Goal: Task Accomplishment & Management: Manage account settings

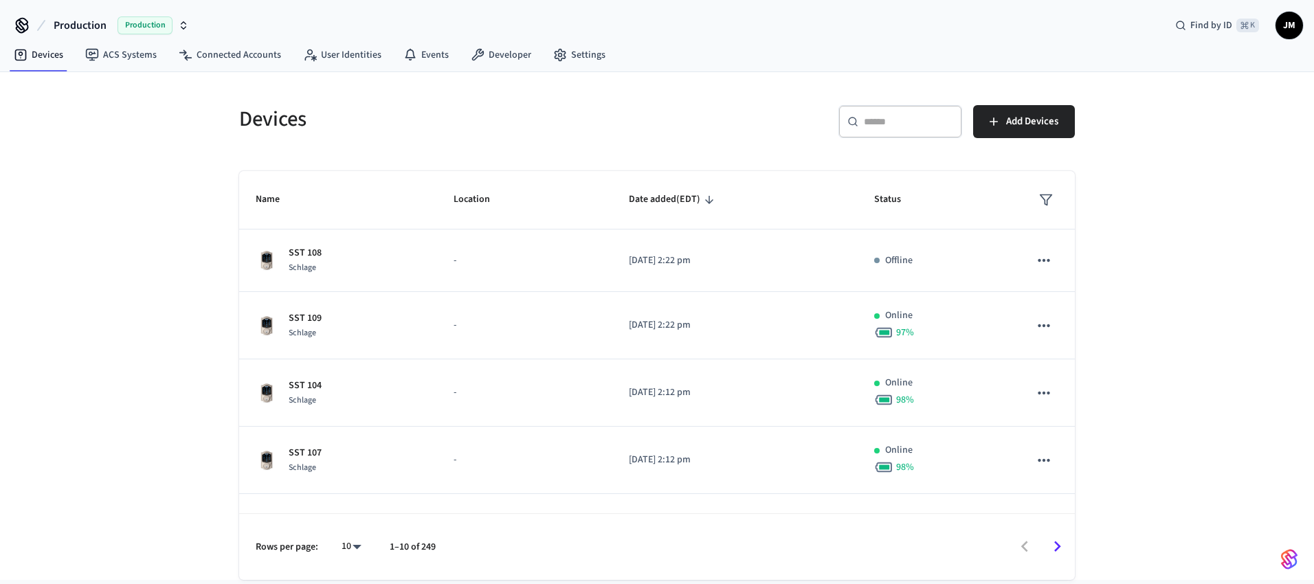
click at [882, 123] on input "text" at bounding box center [908, 122] width 89 height 14
click at [885, 122] on input "text" at bounding box center [908, 122] width 89 height 14
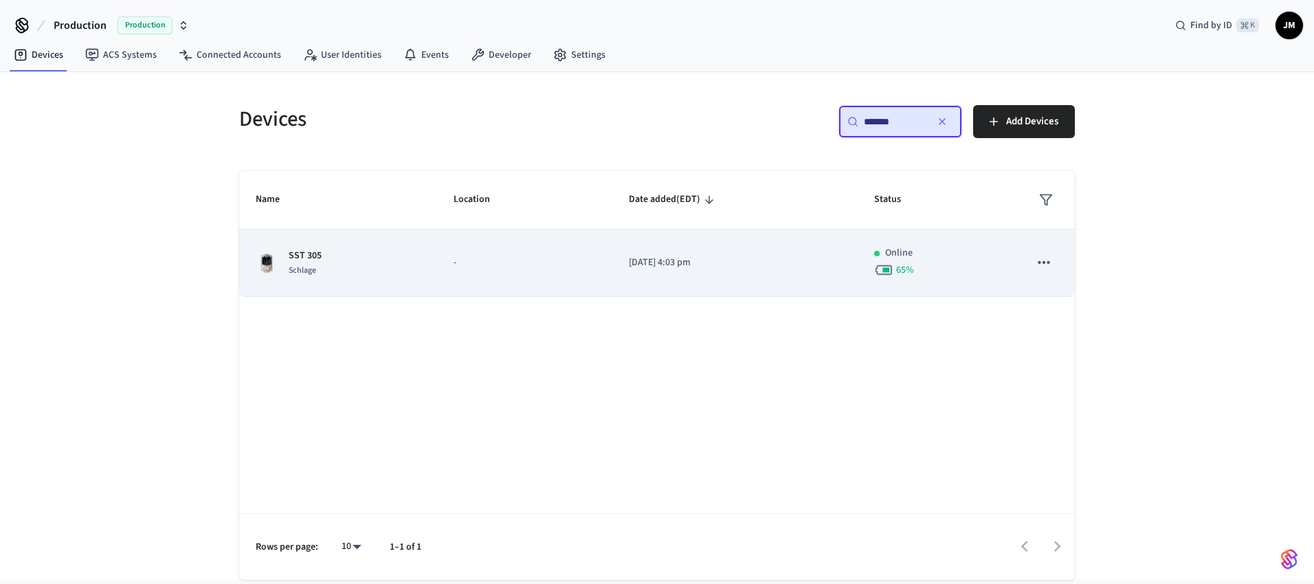
type input "*******"
click at [428, 281] on td "SST 305 Schlage" at bounding box center [338, 263] width 198 height 67
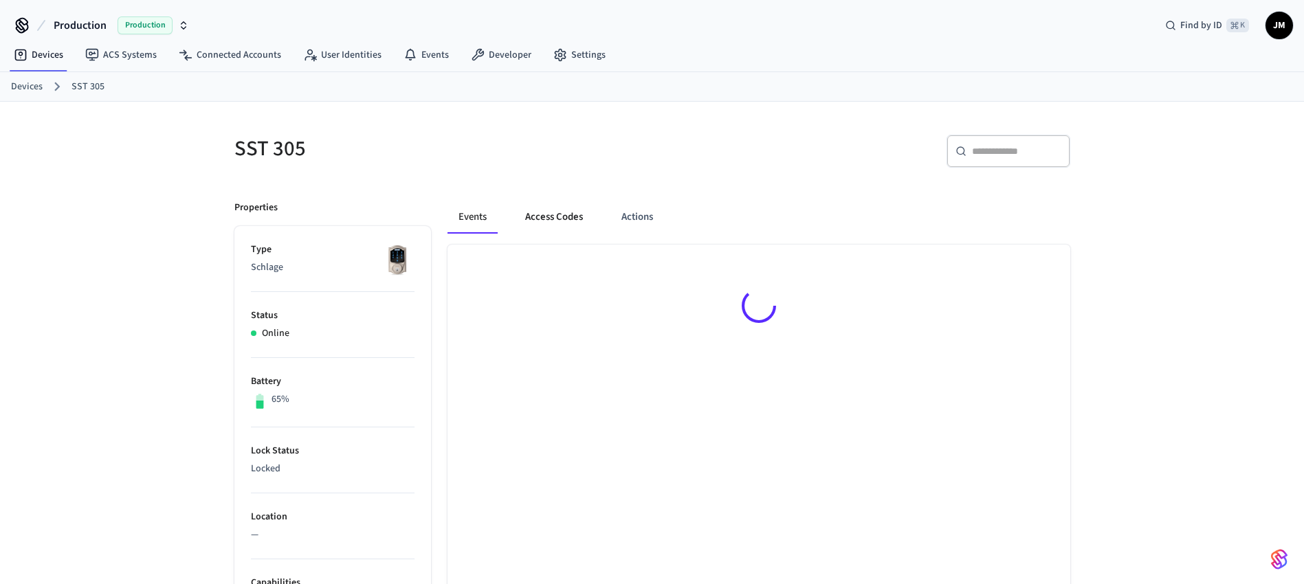
click at [570, 224] on button "Access Codes" at bounding box center [554, 217] width 80 height 33
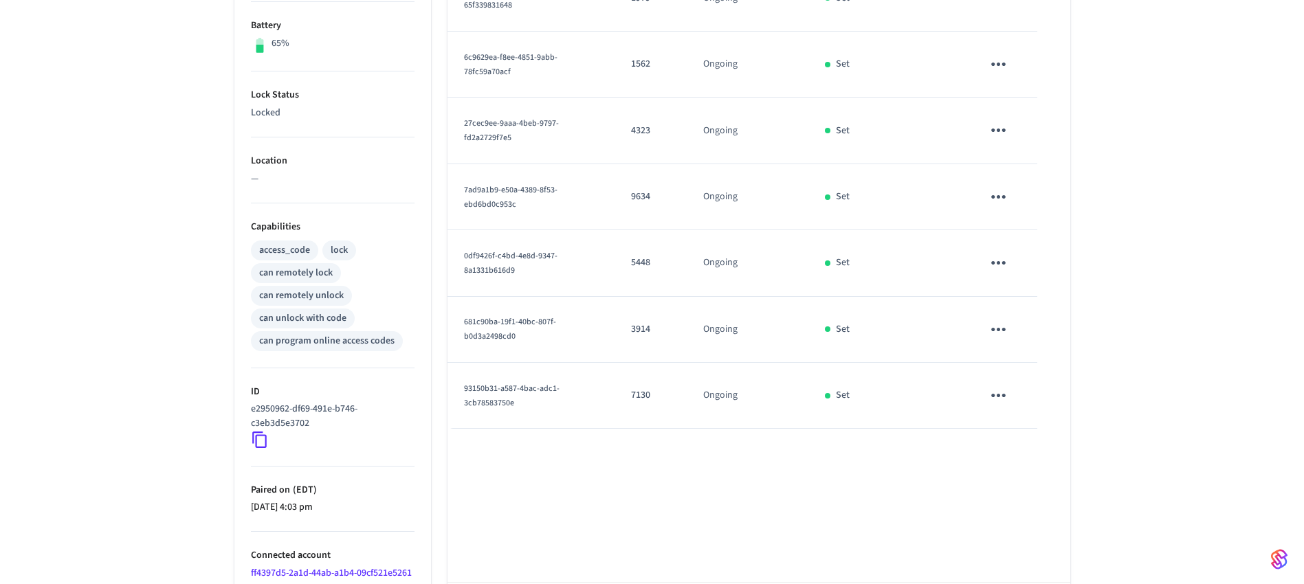
scroll to position [247, 0]
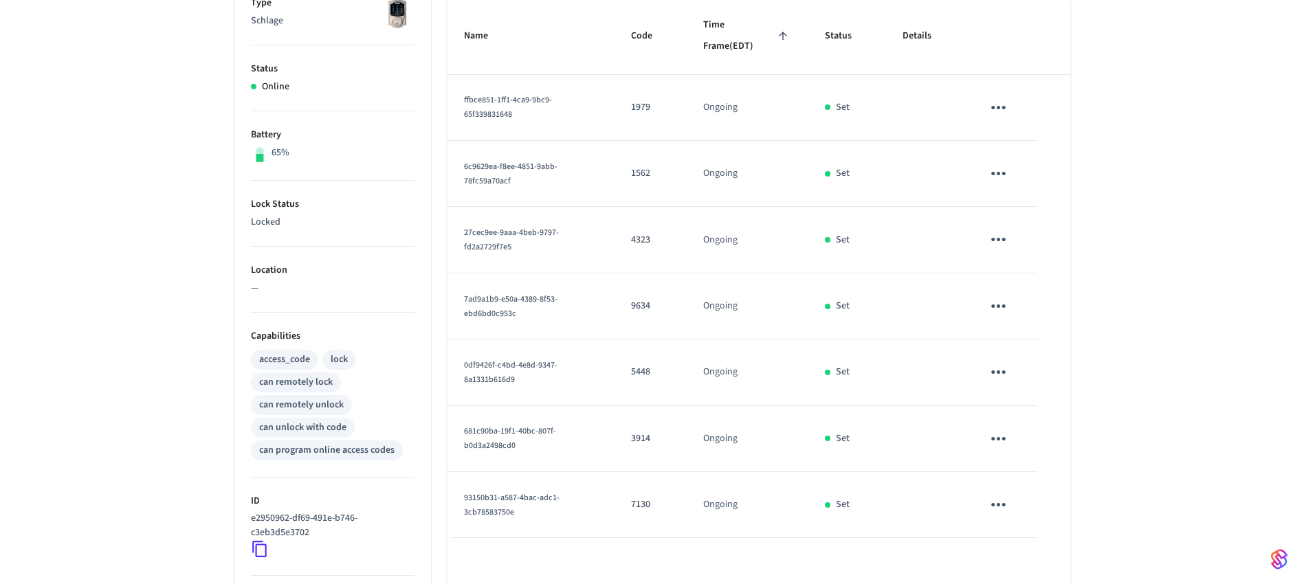
click at [1195, 309] on div "SST 305 ​ ​ Add Access Code Properties Type Schlage Status Online Battery 65% L…" at bounding box center [652, 306] width 1304 height 903
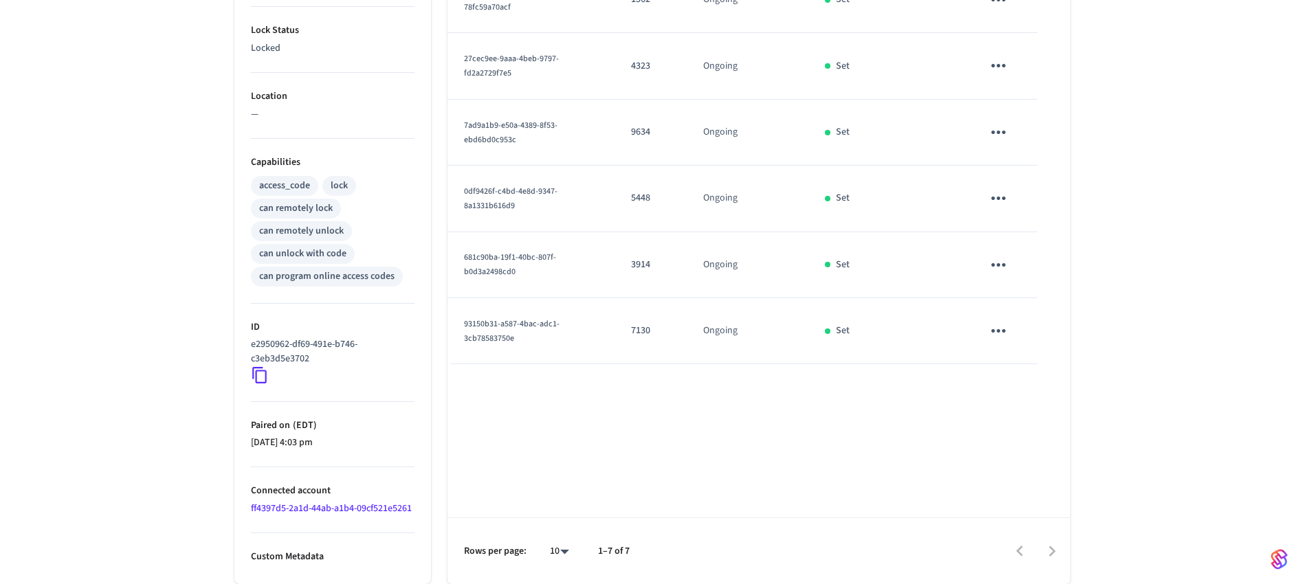
scroll to position [0, 0]
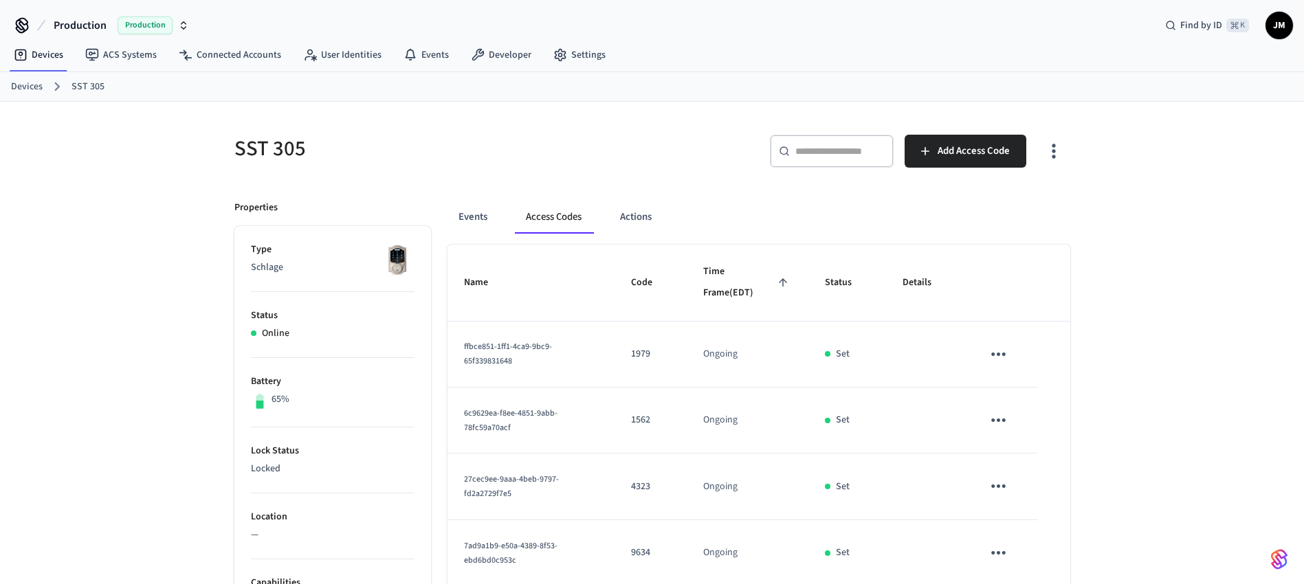
click at [1103, 8] on div "Production Production Find by ID ⌘ K JM" at bounding box center [652, 20] width 1304 height 40
click at [1069, 37] on div "Production Production Find by ID ⌘ K JM" at bounding box center [652, 20] width 1304 height 40
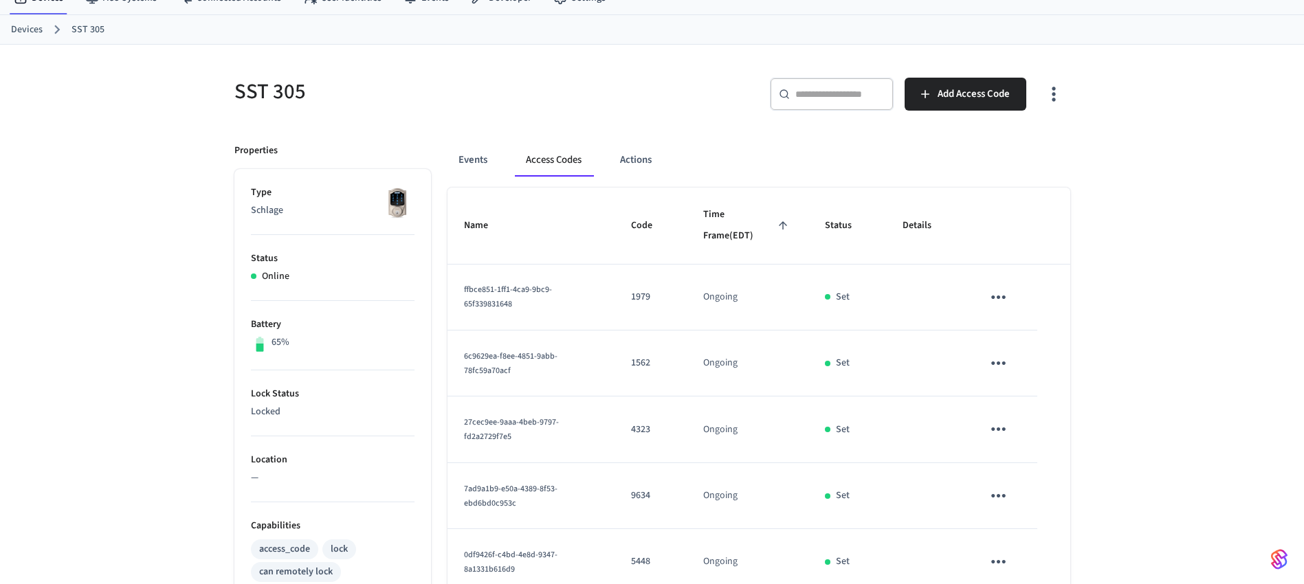
click at [520, 295] on span "ffbce851-1ff1-4ca9-9bc9-65f339831648" at bounding box center [508, 297] width 88 height 26
click at [689, 76] on div "​ ​ Add Access Code" at bounding box center [857, 91] width 426 height 60
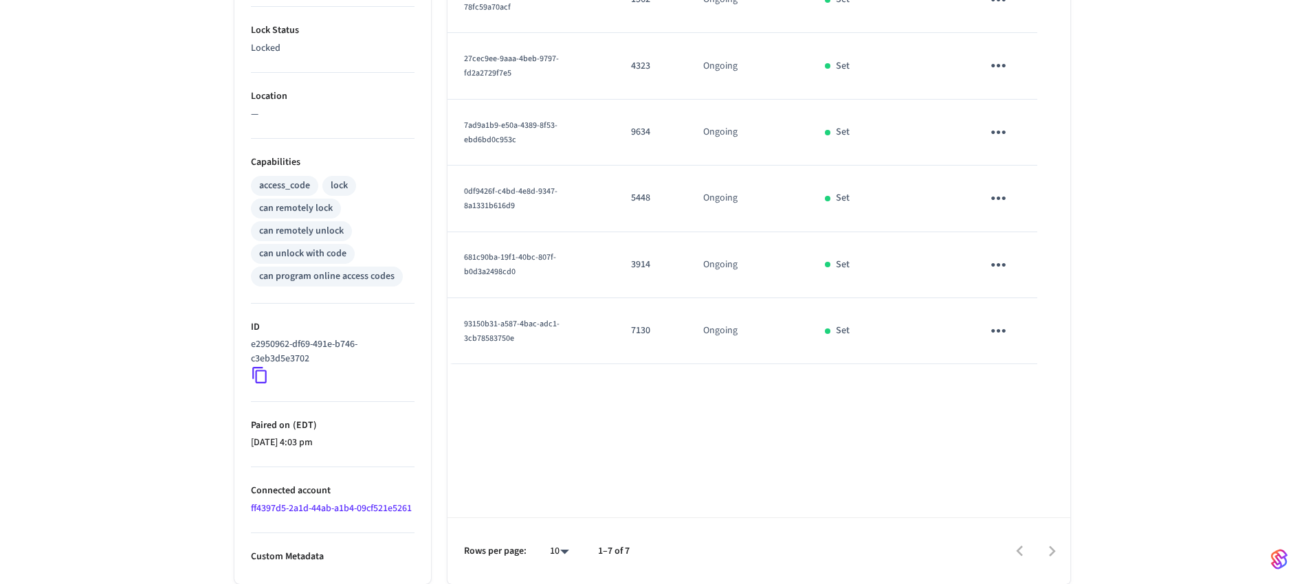
click at [1123, 120] on div "SST 305 ​ ​ Add Access Code Properties Type Schlage Status Online Battery 65% L…" at bounding box center [652, 132] width 1304 height 903
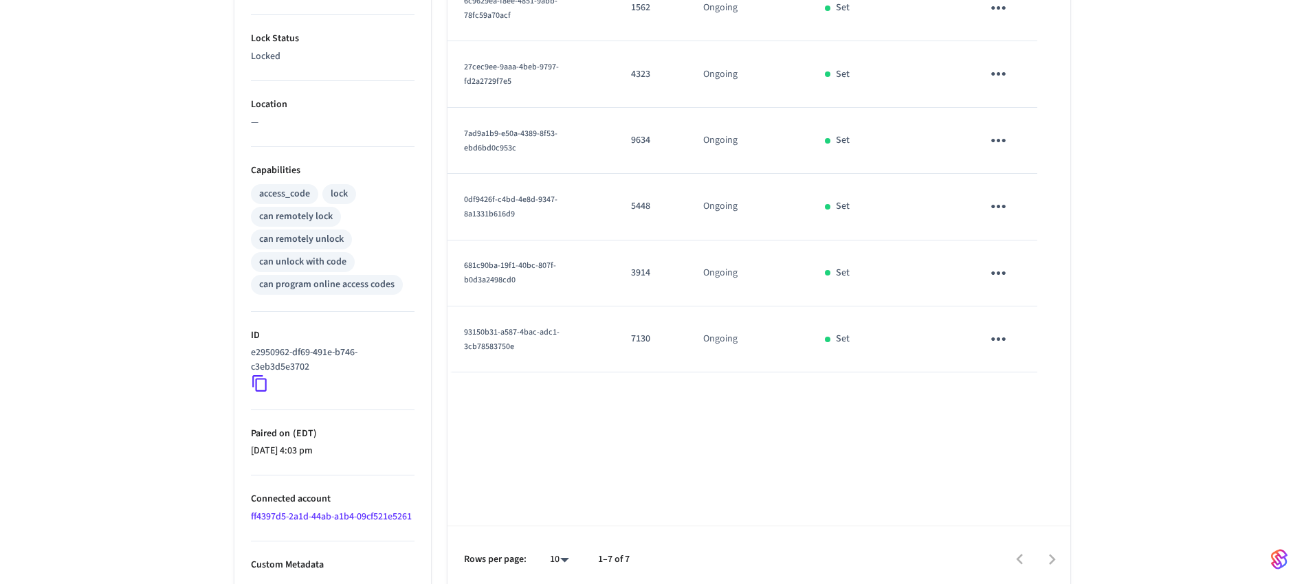
scroll to position [115, 0]
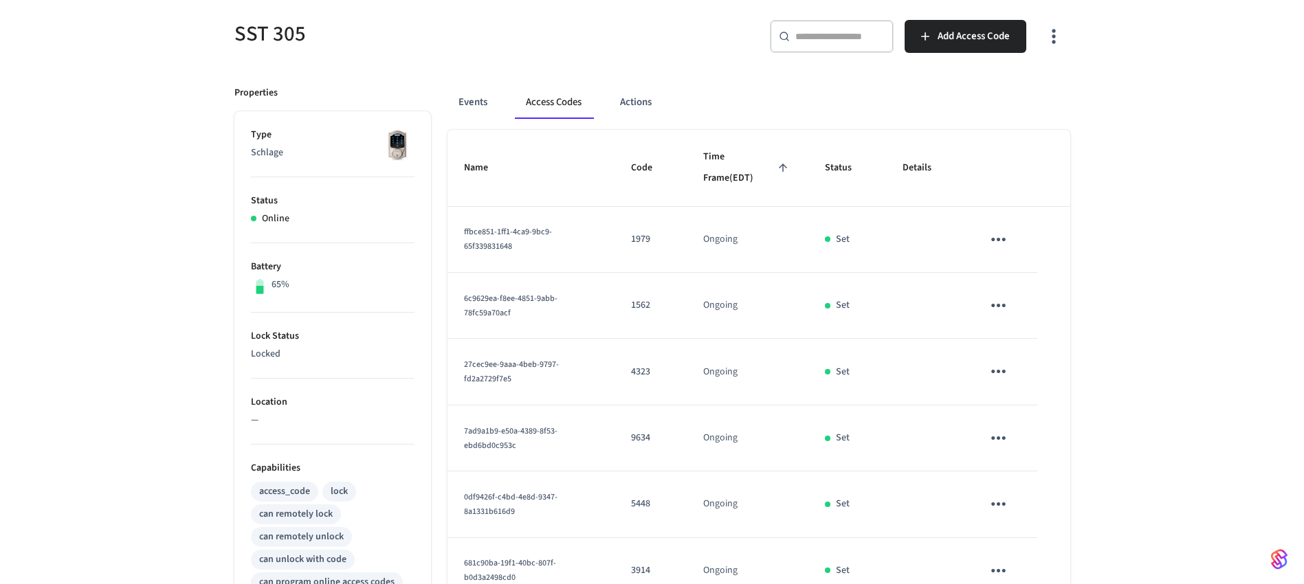
click at [1060, 30] on icon "button" at bounding box center [1053, 35] width 21 height 21
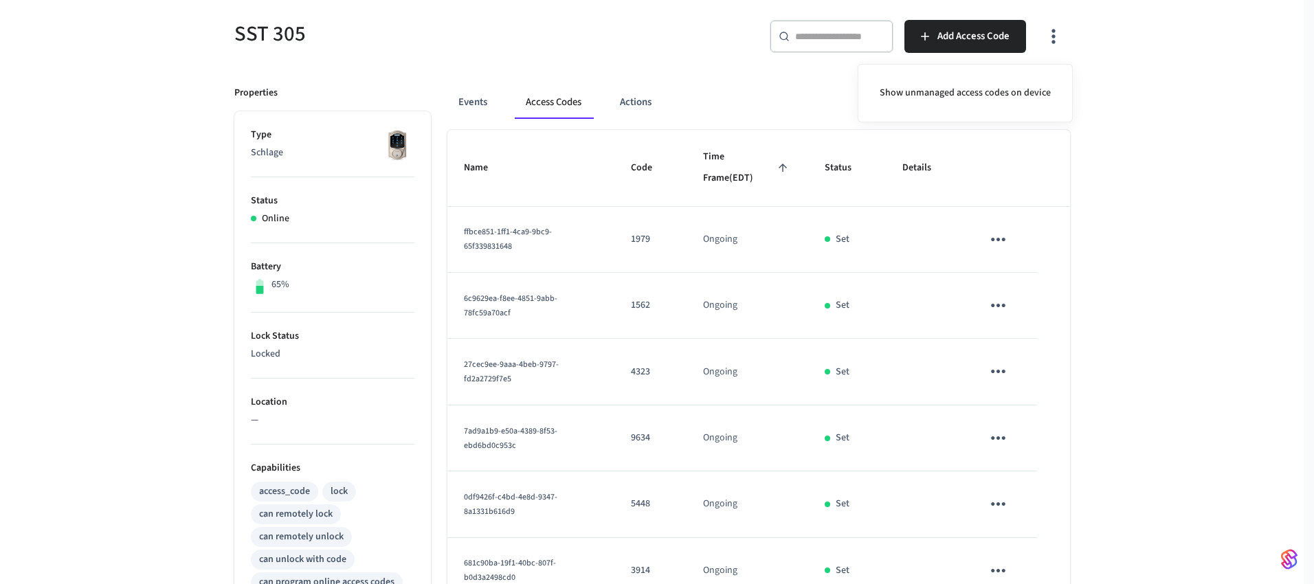
click at [1113, 76] on div at bounding box center [657, 292] width 1314 height 584
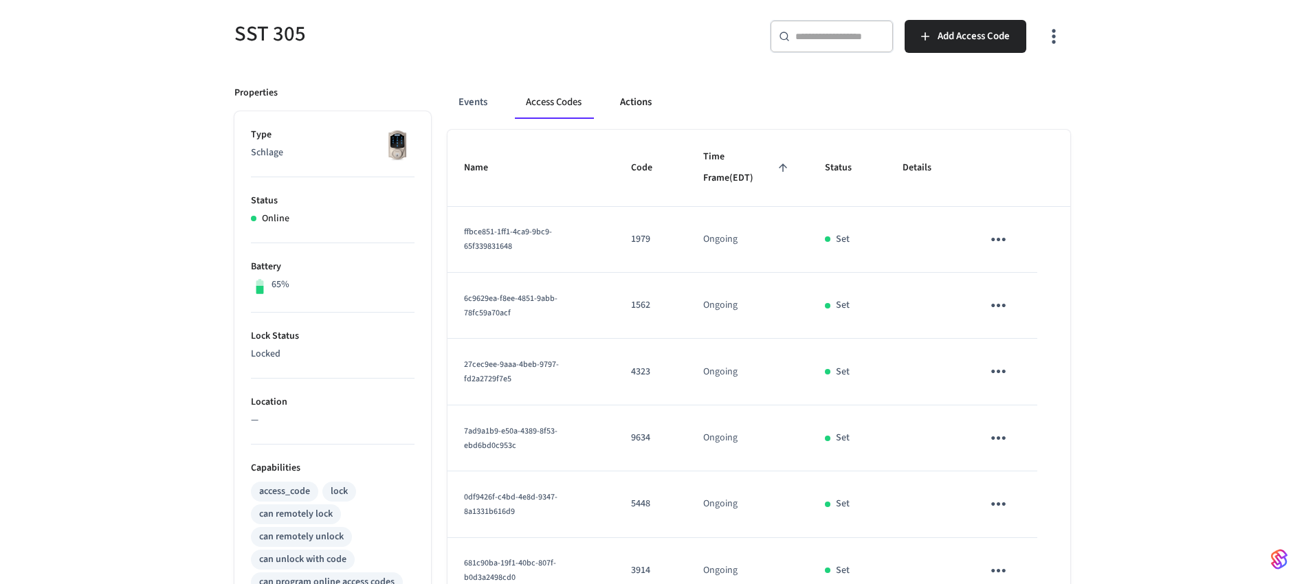
click at [634, 101] on button "Actions" at bounding box center [636, 102] width 54 height 33
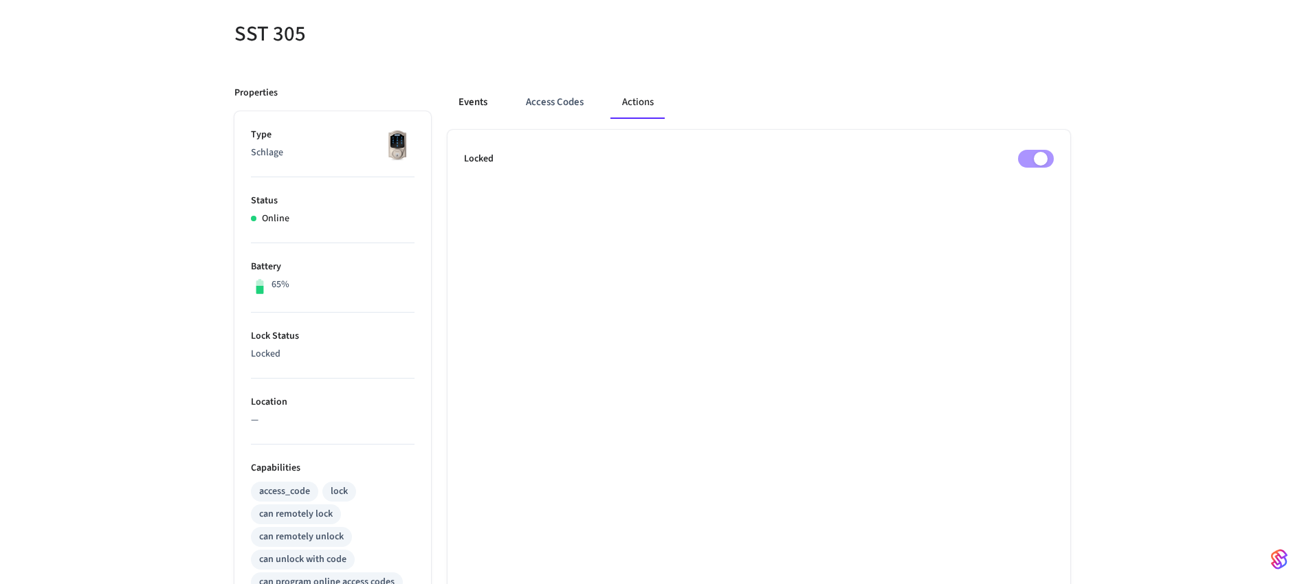
click at [467, 114] on button "Events" at bounding box center [472, 102] width 51 height 33
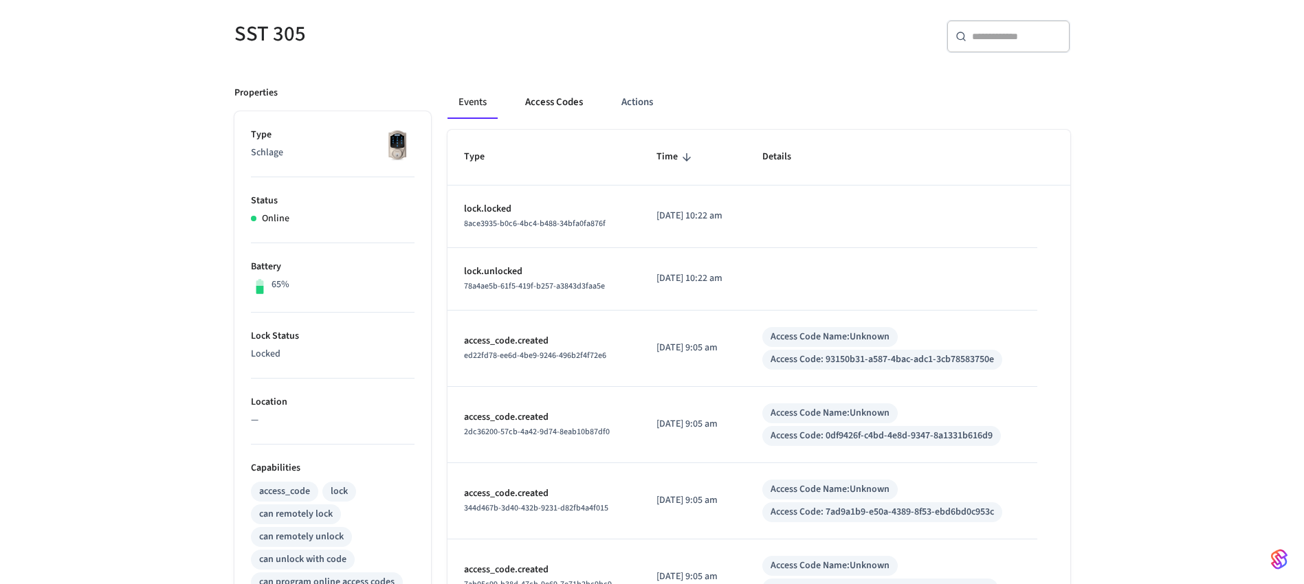
click at [588, 96] on button "Access Codes" at bounding box center [554, 102] width 80 height 33
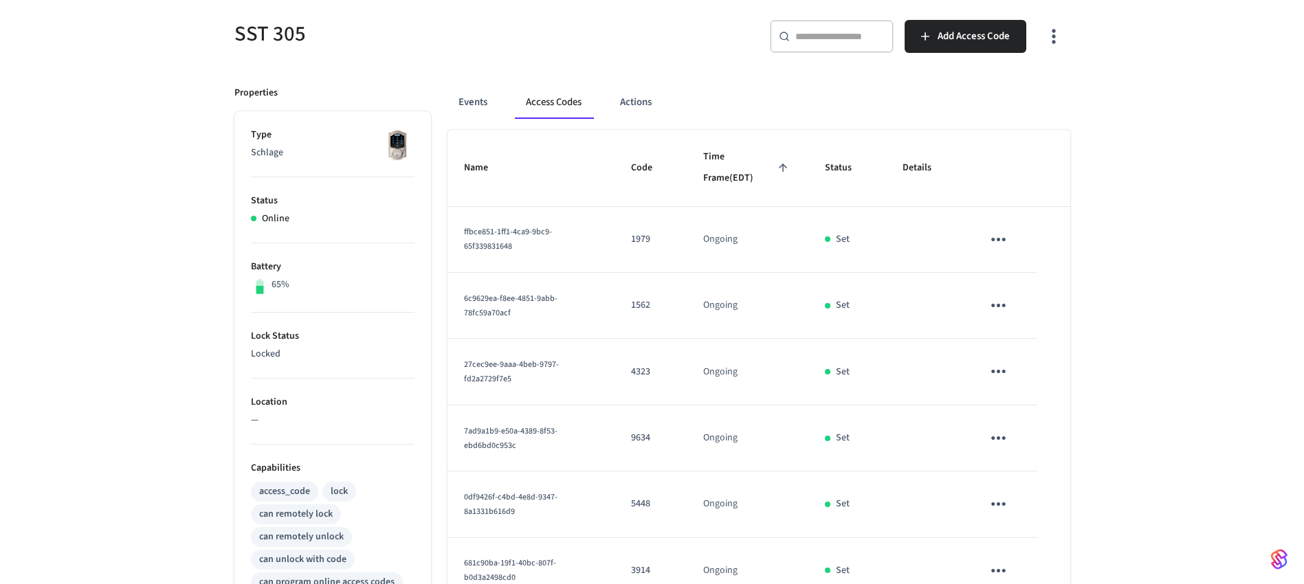
click at [1056, 38] on icon "button" at bounding box center [1053, 35] width 21 height 21
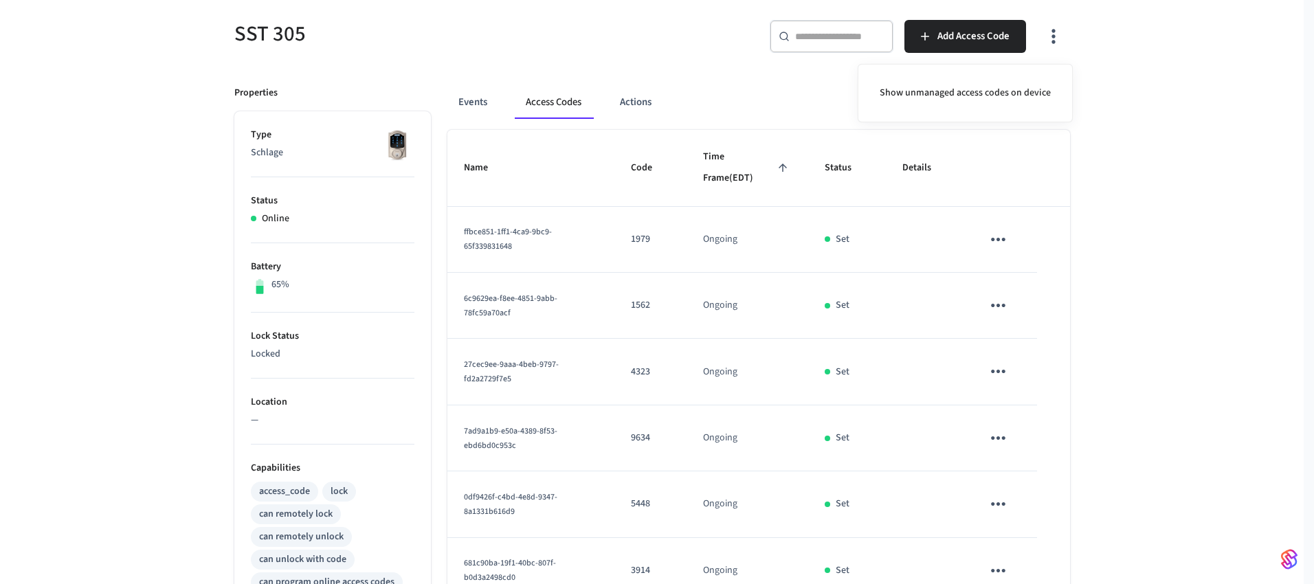
click at [1146, 42] on div at bounding box center [657, 292] width 1314 height 584
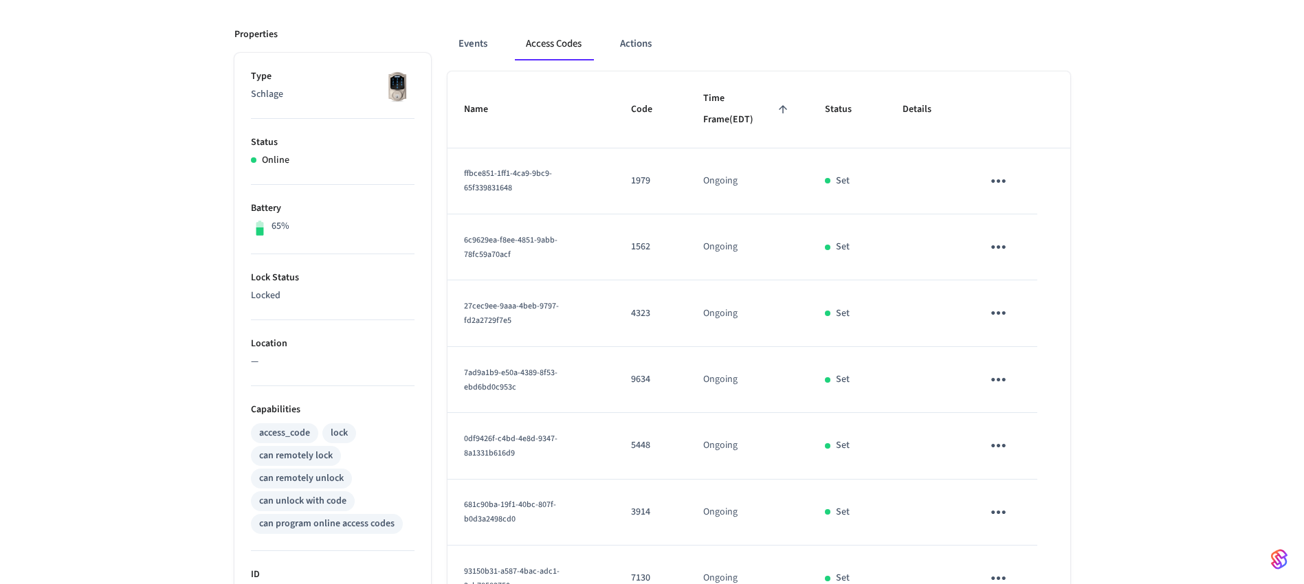
scroll to position [227, 0]
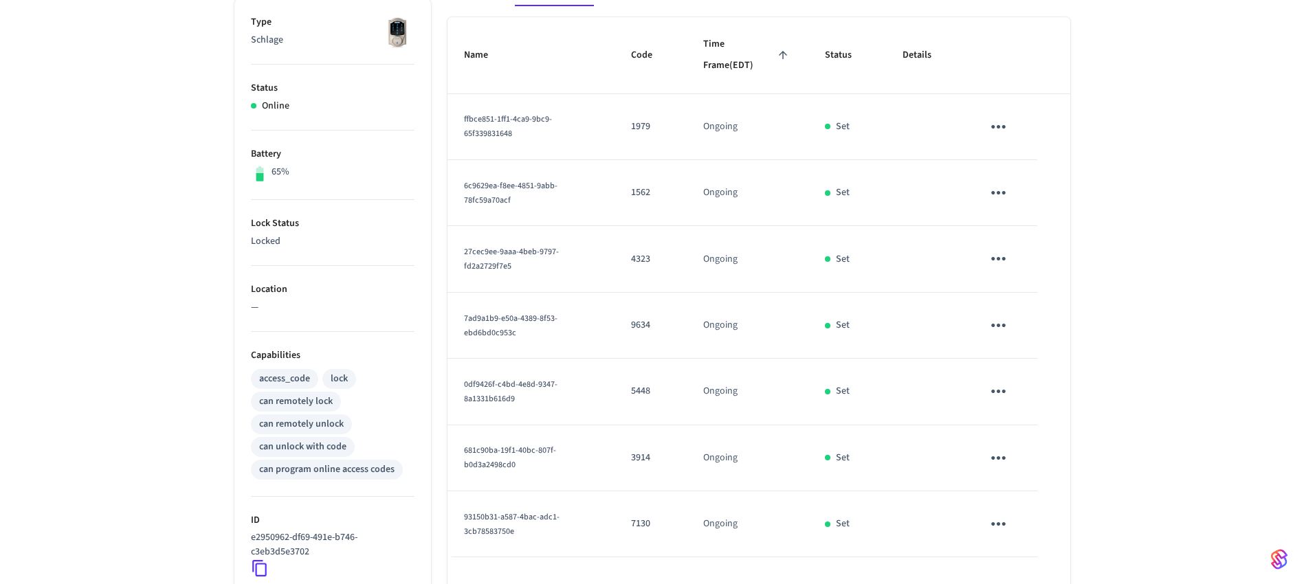
drag, startPoint x: 499, startPoint y: 321, endPoint x: 506, endPoint y: 319, distance: 7.2
click at [499, 320] on span "7ad9a1b9-e50a-4389-8f53-ebd6bd0c953c" at bounding box center [510, 326] width 93 height 26
click at [1010, 318] on button "sticky table" at bounding box center [998, 325] width 32 height 32
click at [1040, 372] on li "Edit" at bounding box center [1025, 371] width 65 height 37
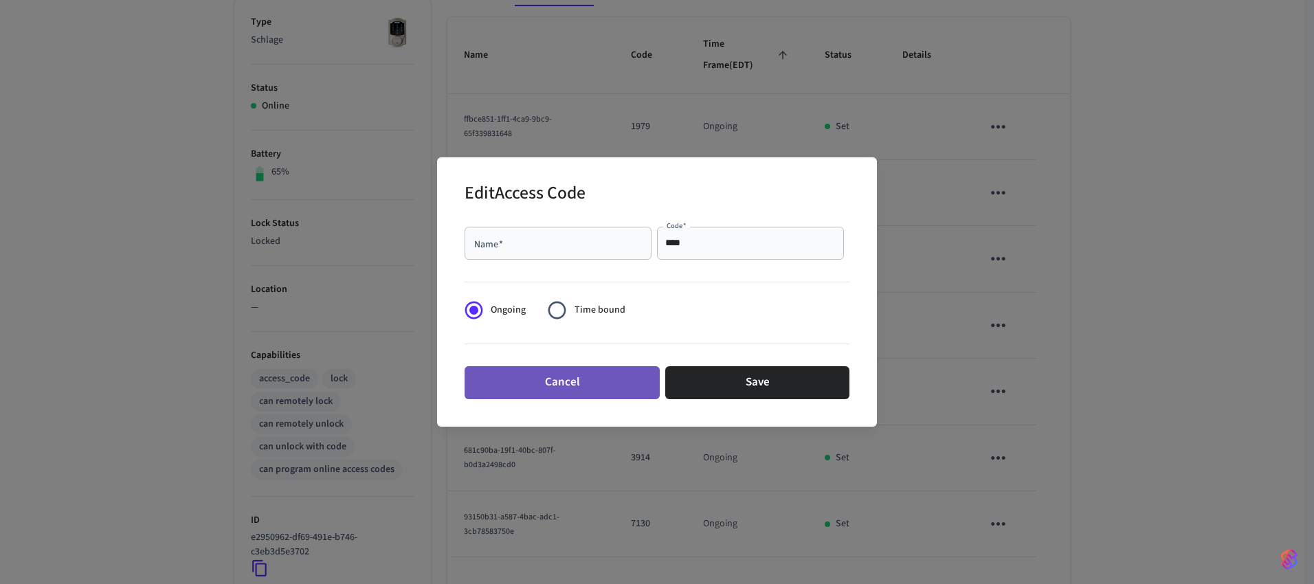
click at [599, 390] on button "Cancel" at bounding box center [562, 382] width 195 height 33
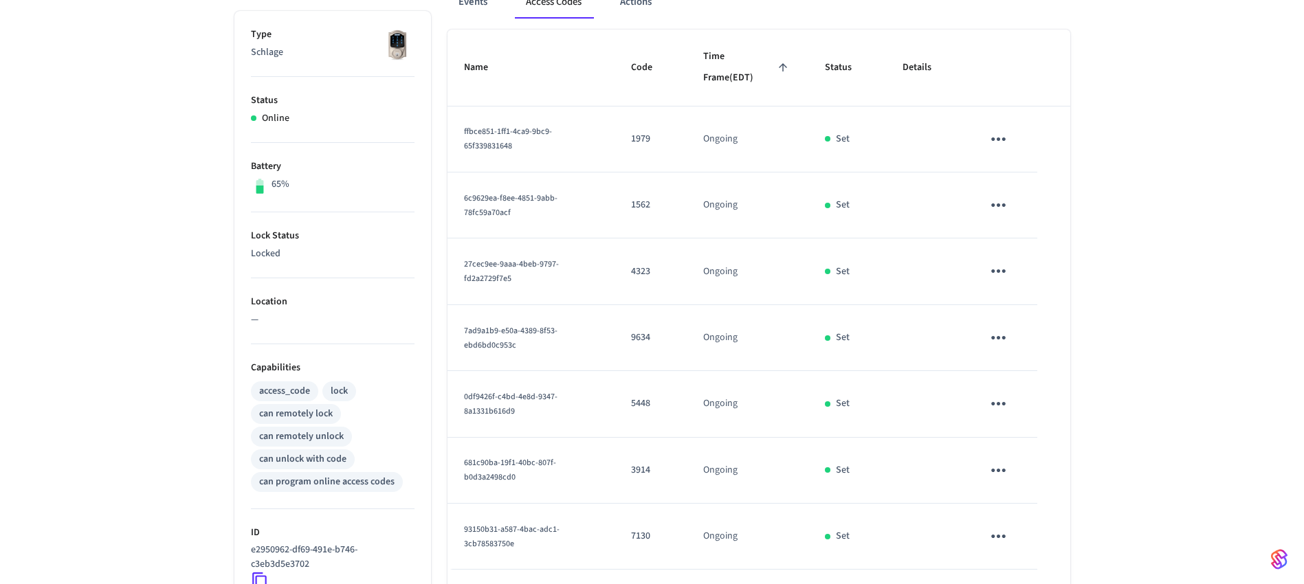
scroll to position [286, 0]
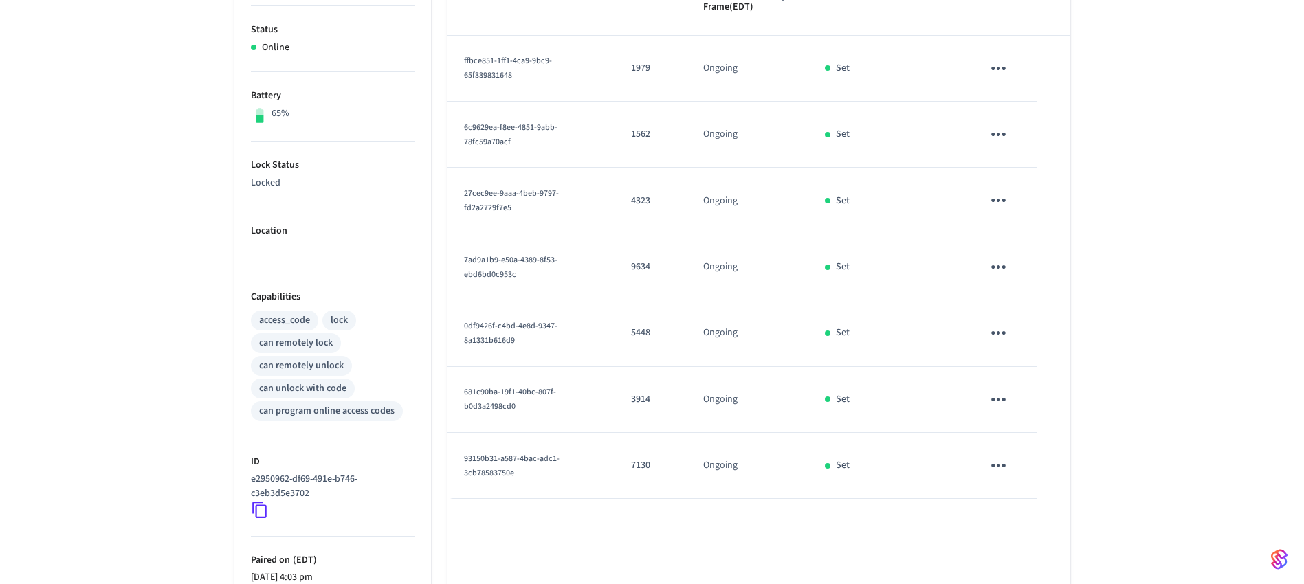
click at [640, 462] on p "7130" at bounding box center [650, 465] width 39 height 14
drag, startPoint x: 638, startPoint y: 406, endPoint x: 638, endPoint y: 398, distance: 8.2
click at [639, 405] on p "3914" at bounding box center [650, 399] width 39 height 14
click at [641, 324] on td "5448" at bounding box center [650, 333] width 72 height 66
drag, startPoint x: 643, startPoint y: 268, endPoint x: 644, endPoint y: 254, distance: 13.8
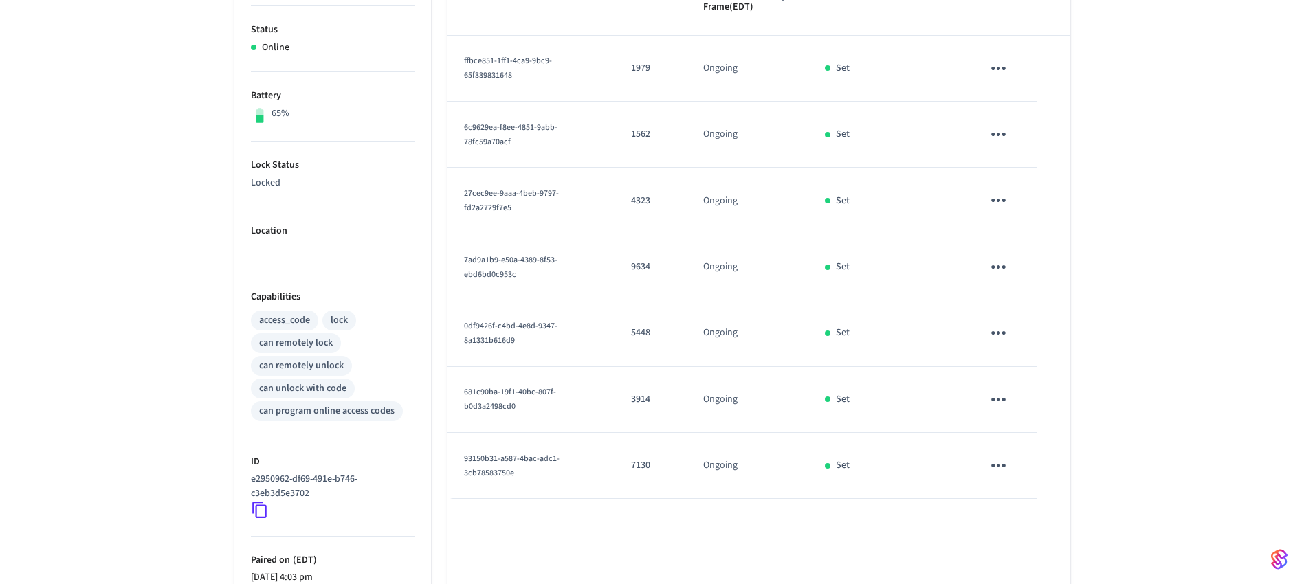
click at [643, 267] on p "9634" at bounding box center [650, 267] width 39 height 14
click at [643, 196] on p "4323" at bounding box center [650, 201] width 39 height 14
click at [643, 195] on p "4323" at bounding box center [650, 201] width 39 height 14
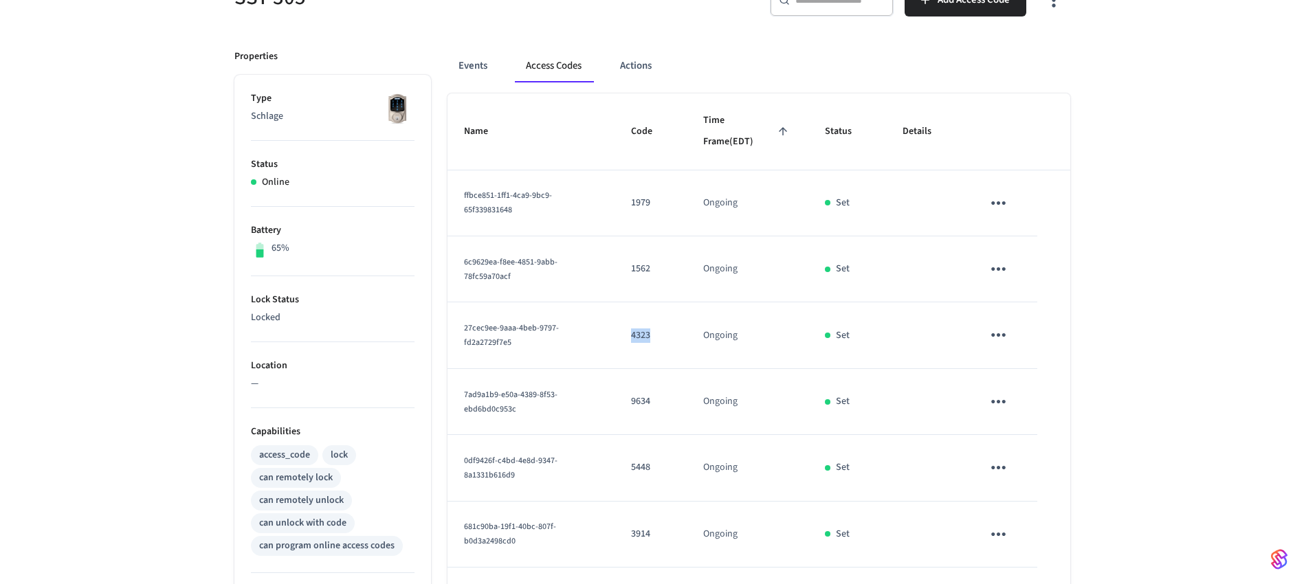
scroll to position [159, 0]
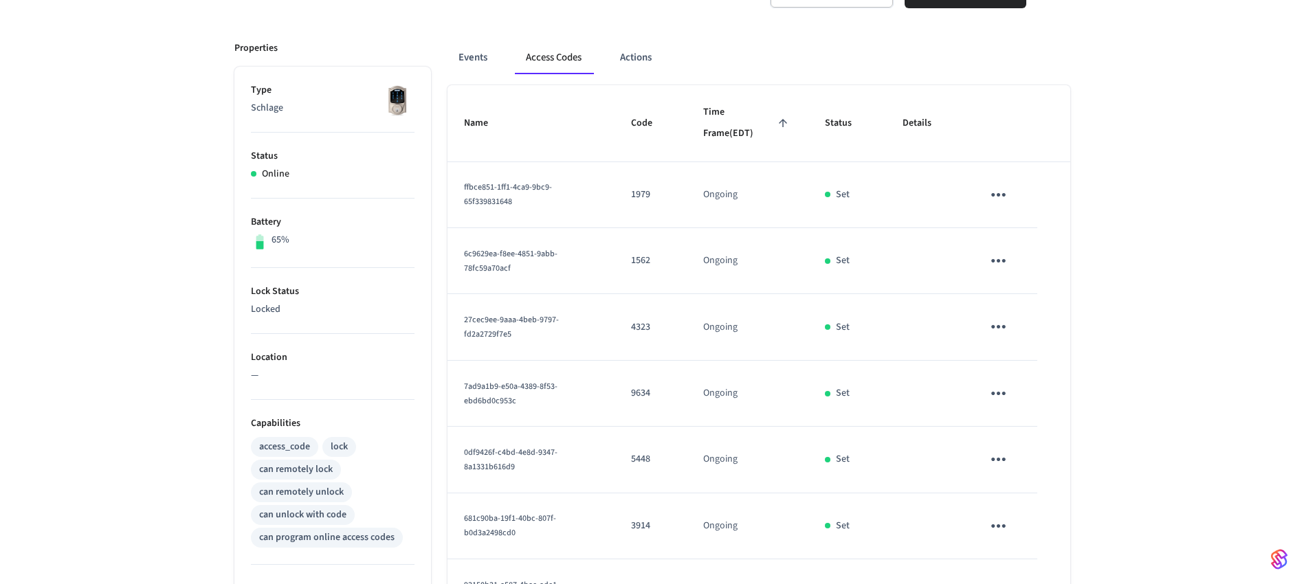
drag, startPoint x: 1151, startPoint y: 130, endPoint x: 1054, endPoint y: 70, distance: 114.5
click at [1151, 130] on div "SST 305 ​ ​ Add Access Code Properties Type Schlage Status Online Battery 65% L…" at bounding box center [652, 393] width 1304 height 903
